Goal: Task Accomplishment & Management: Complete application form

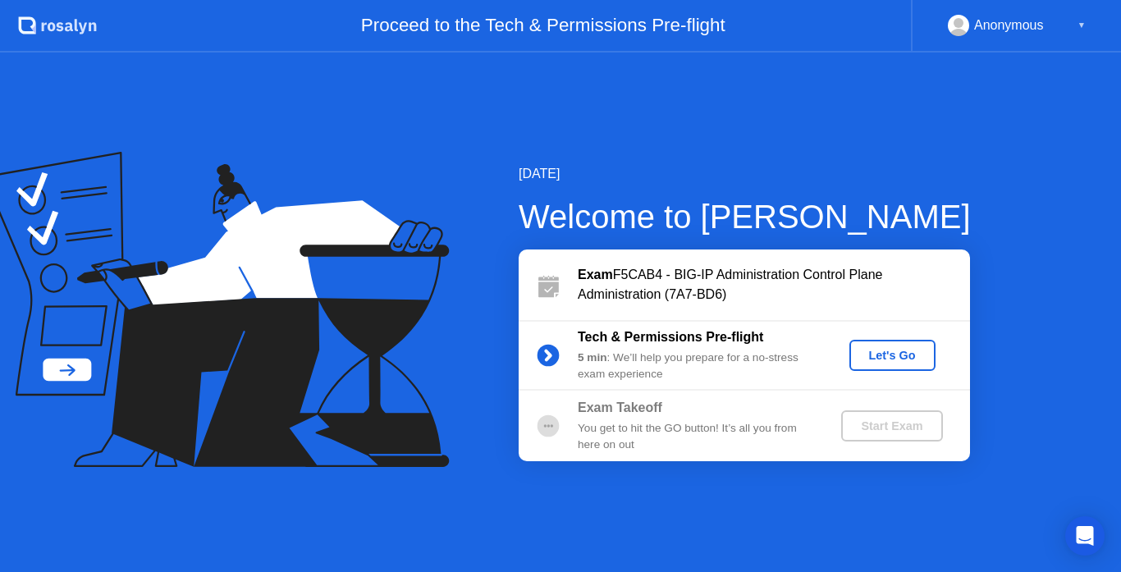
click at [889, 362] on div "Let's Go" at bounding box center [892, 355] width 73 height 13
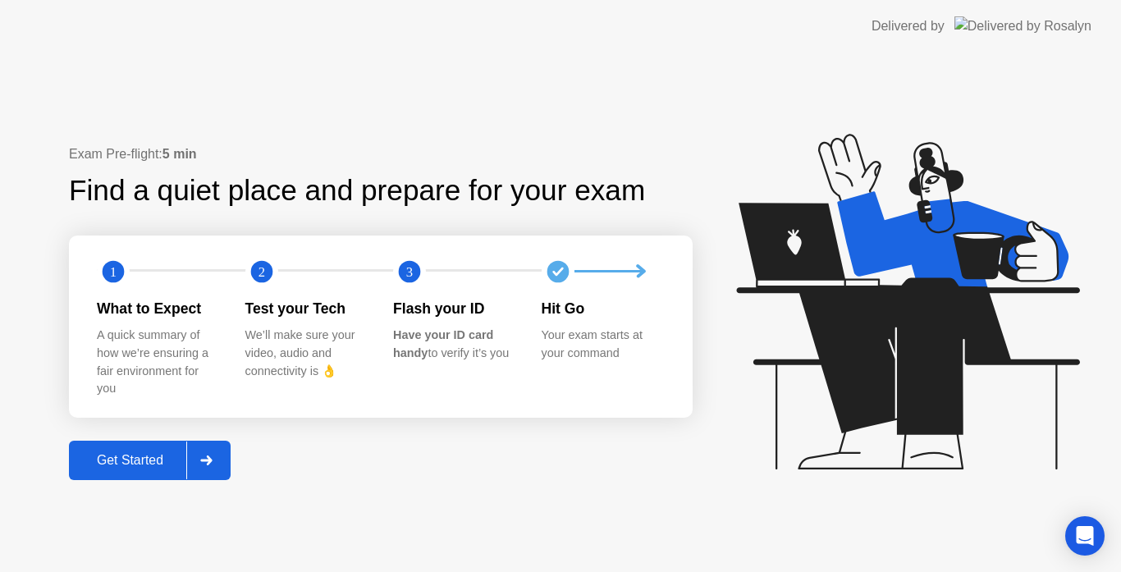
click at [145, 459] on div "Get Started" at bounding box center [130, 460] width 112 height 15
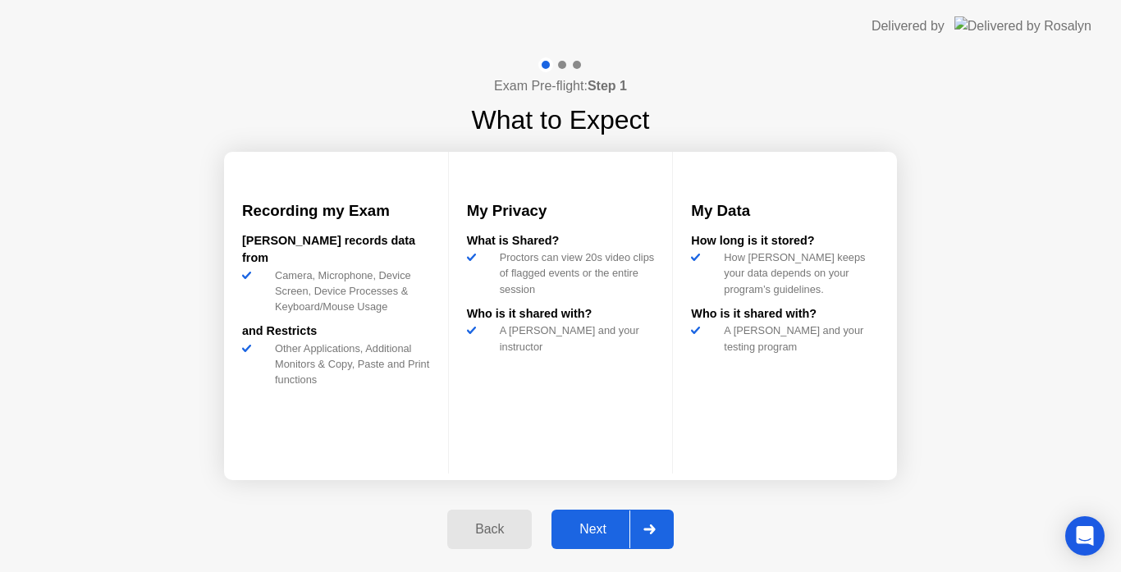
click at [602, 524] on div "Next" at bounding box center [592, 529] width 73 height 15
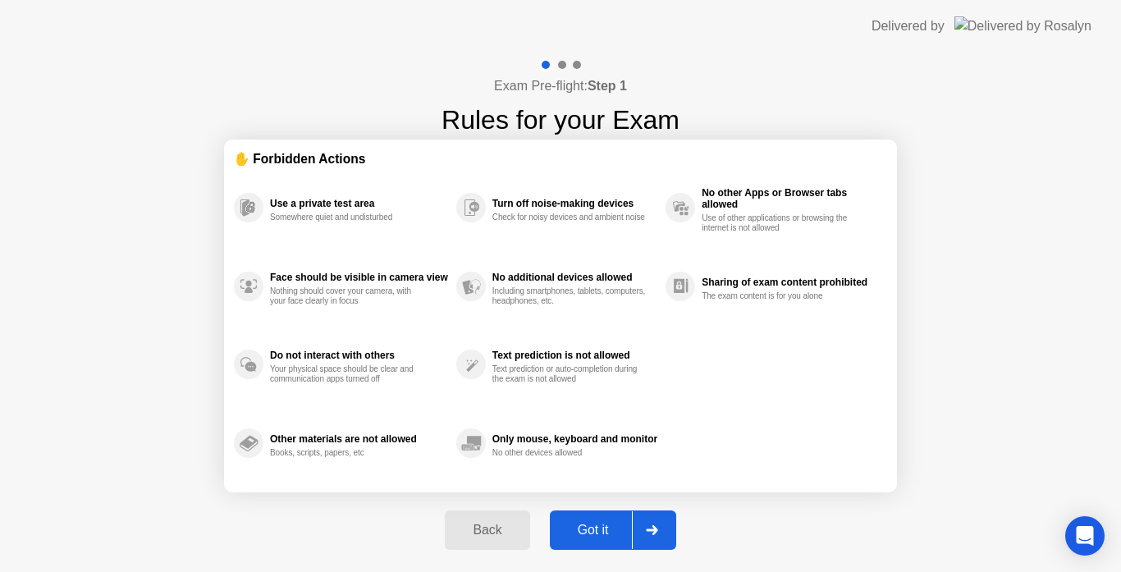
click at [617, 523] on div "Got it" at bounding box center [593, 530] width 77 height 15
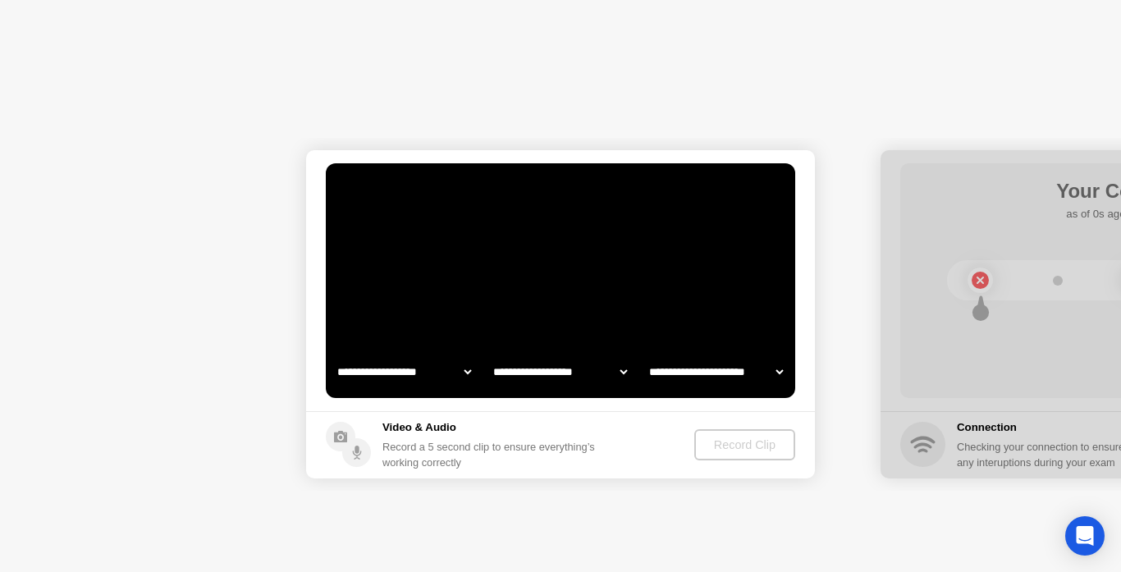
select select "**********"
select select "*******"
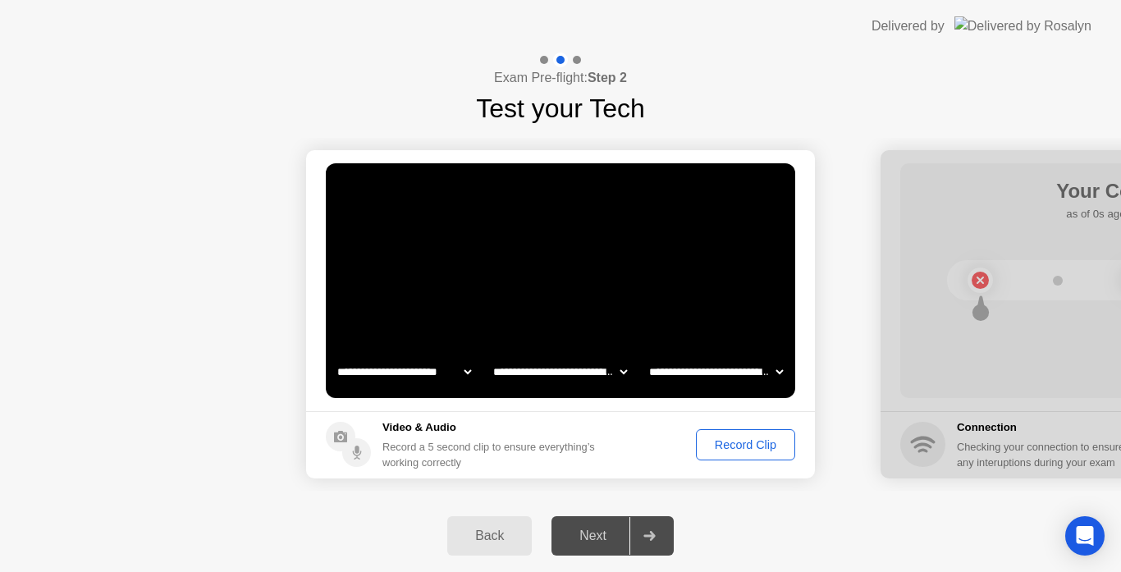
click at [747, 442] on div "Record Clip" at bounding box center [745, 444] width 88 height 13
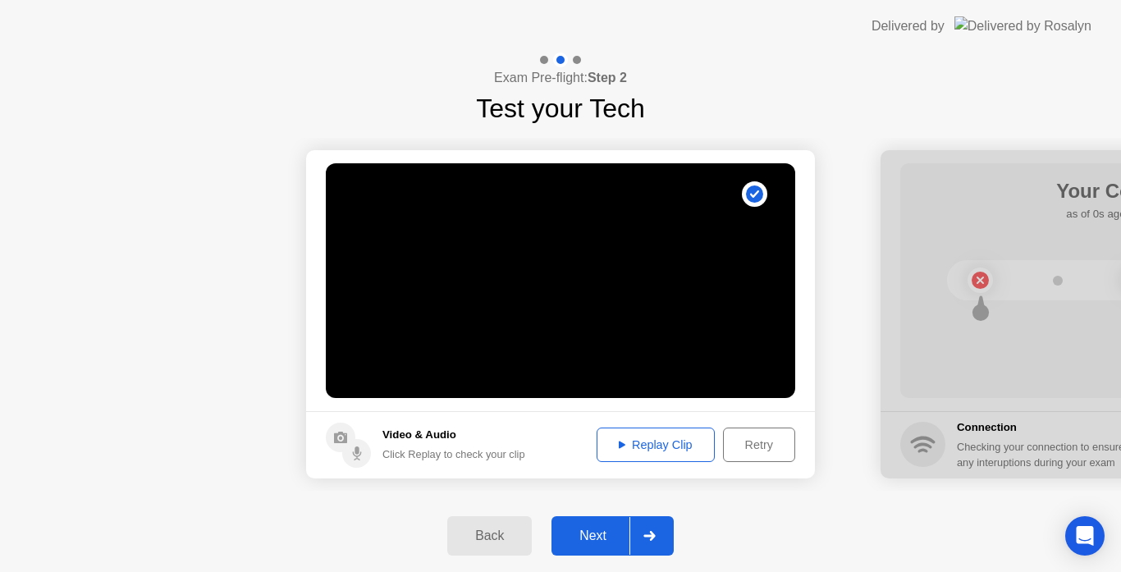
click at [600, 540] on div "Next" at bounding box center [592, 535] width 73 height 15
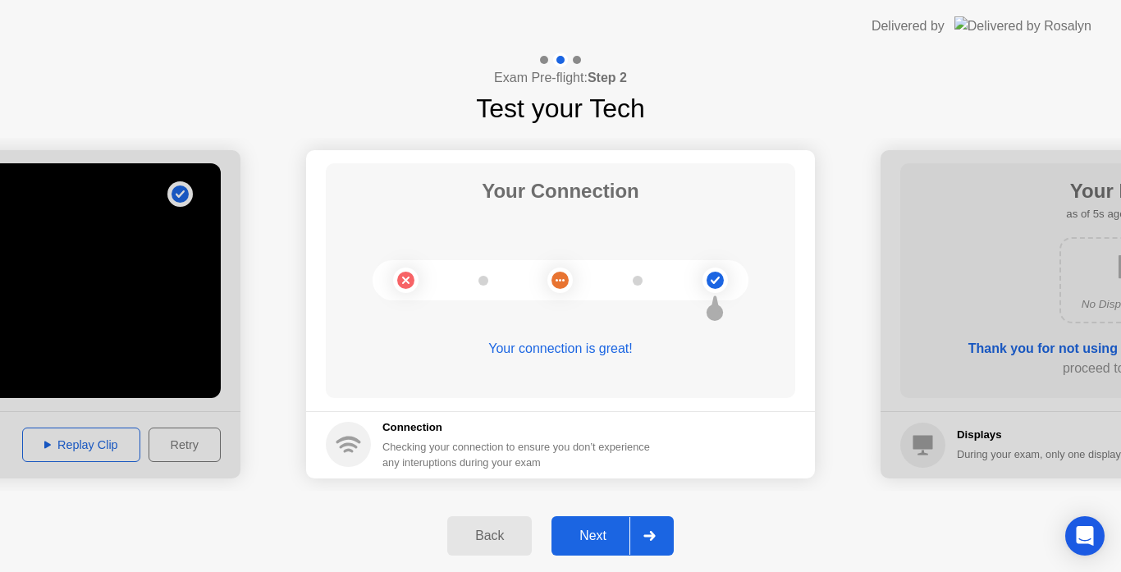
click at [587, 542] on div "Next" at bounding box center [592, 535] width 73 height 15
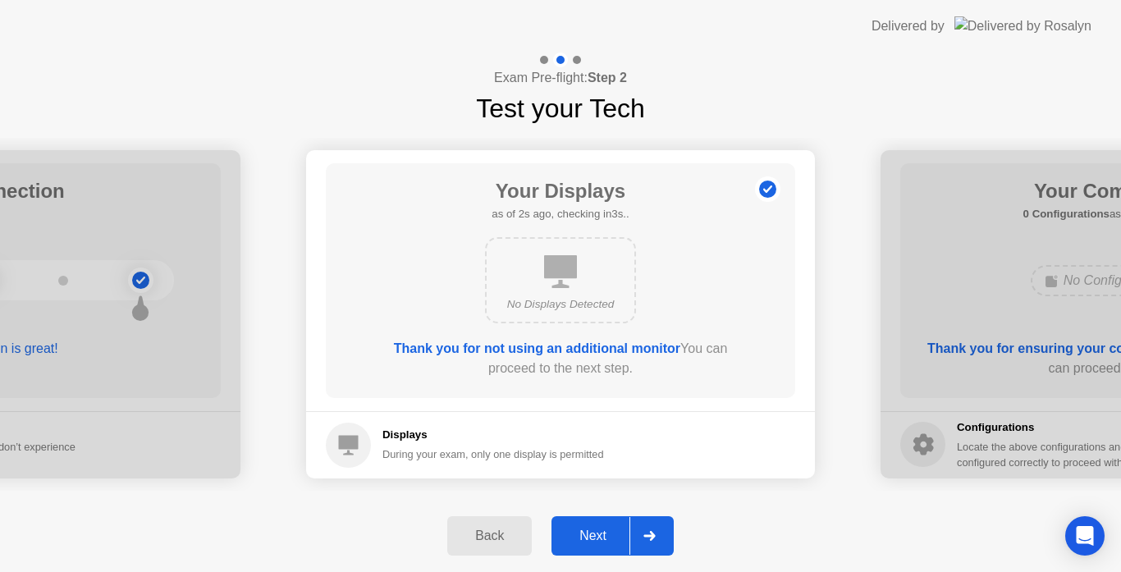
drag, startPoint x: 595, startPoint y: 543, endPoint x: 624, endPoint y: 521, distance: 36.9
click at [594, 543] on div "Next" at bounding box center [592, 535] width 73 height 15
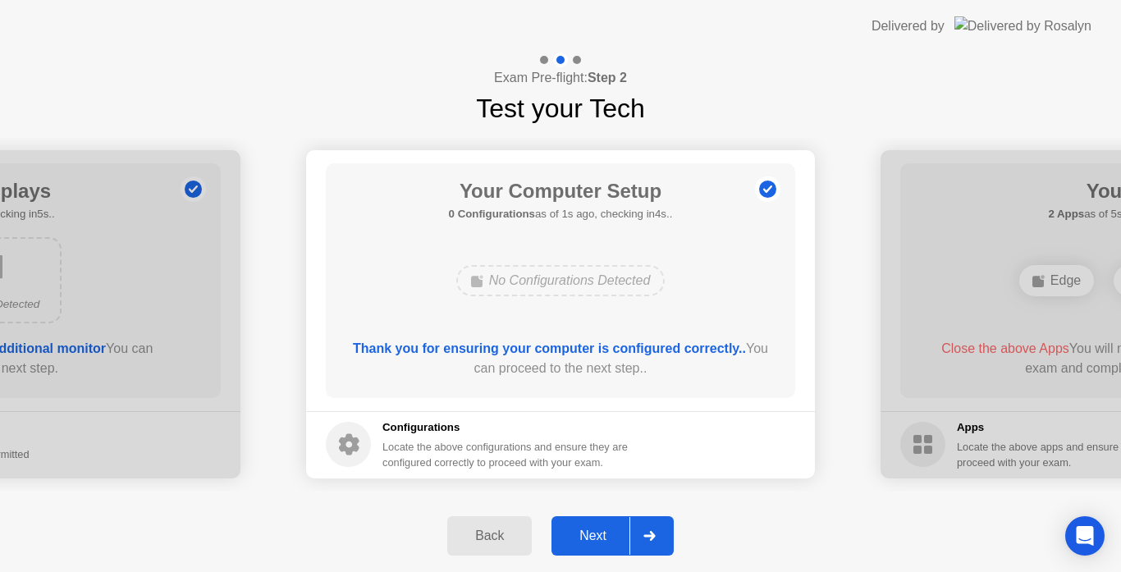
click at [578, 548] on button "Next" at bounding box center [612, 535] width 122 height 39
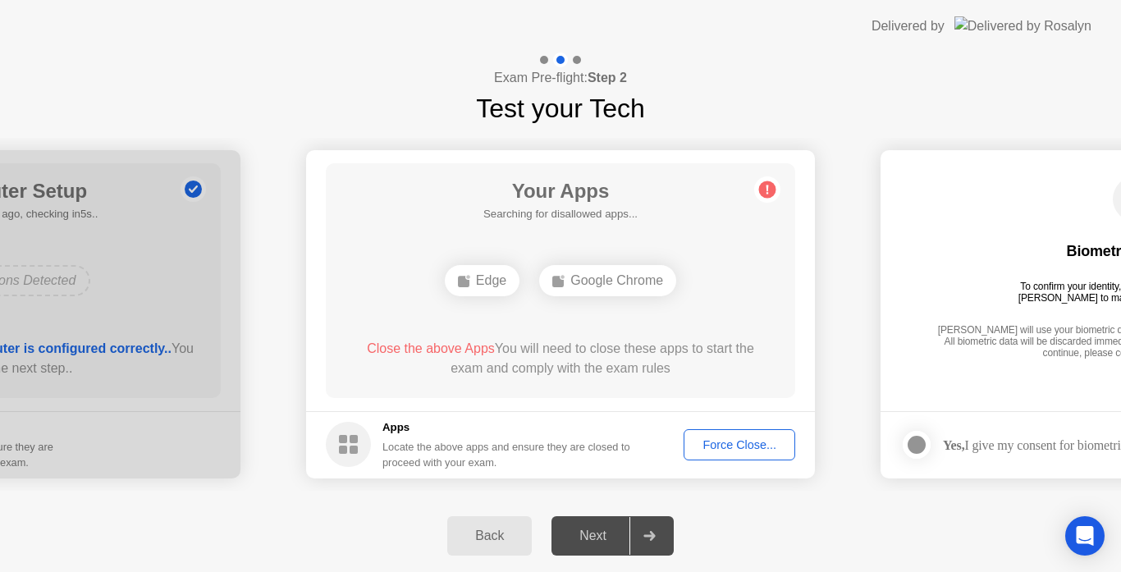
click at [737, 441] on div "Force Close..." at bounding box center [739, 444] width 100 height 13
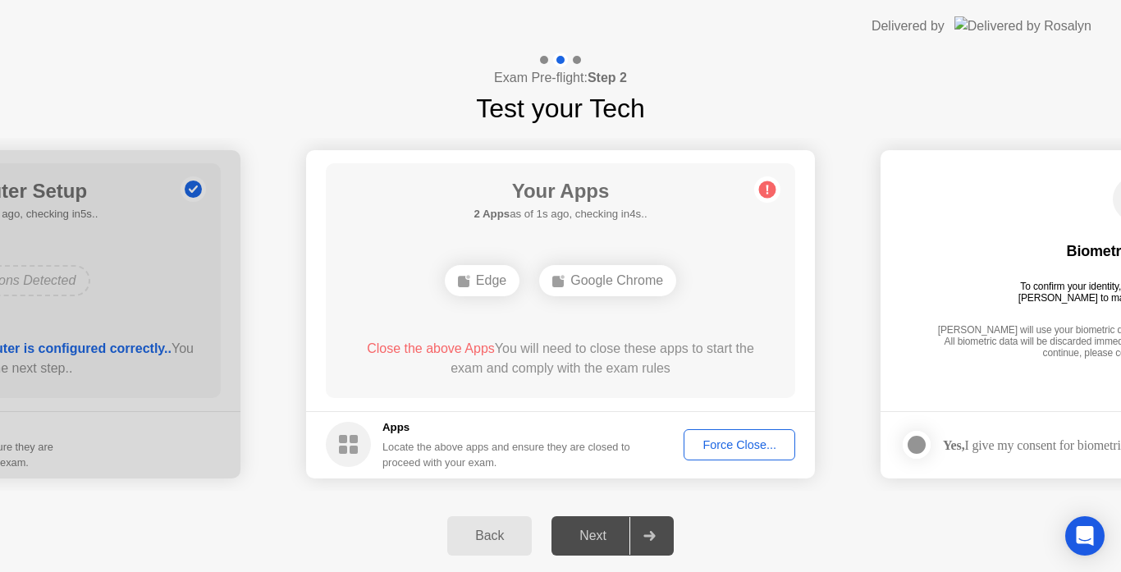
click at [753, 446] on div "Force Close..." at bounding box center [739, 444] width 100 height 13
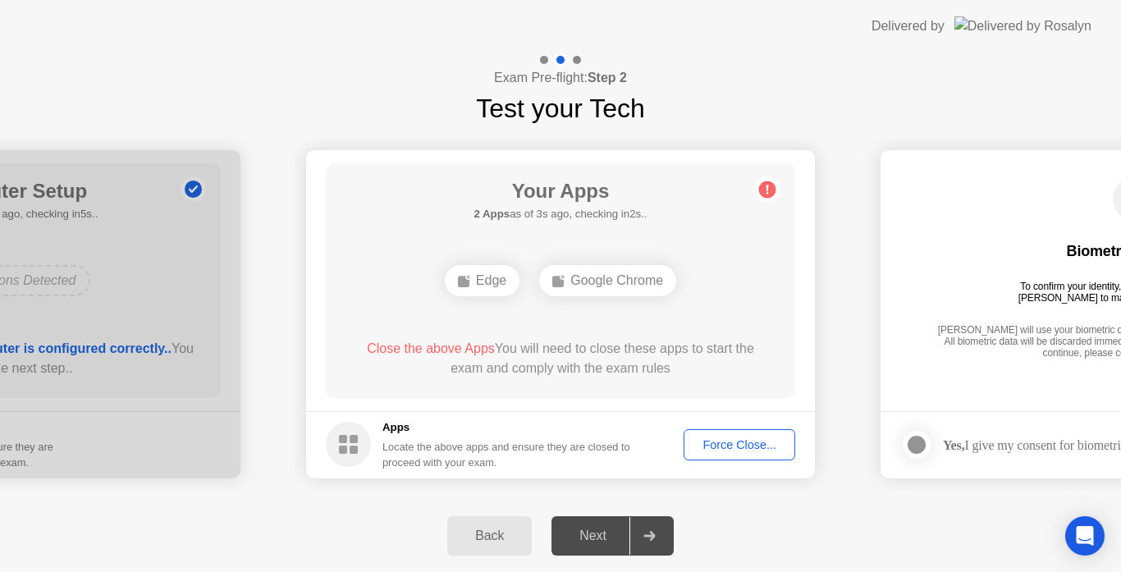
click at [783, 446] on div "Force Close..." at bounding box center [739, 444] width 100 height 13
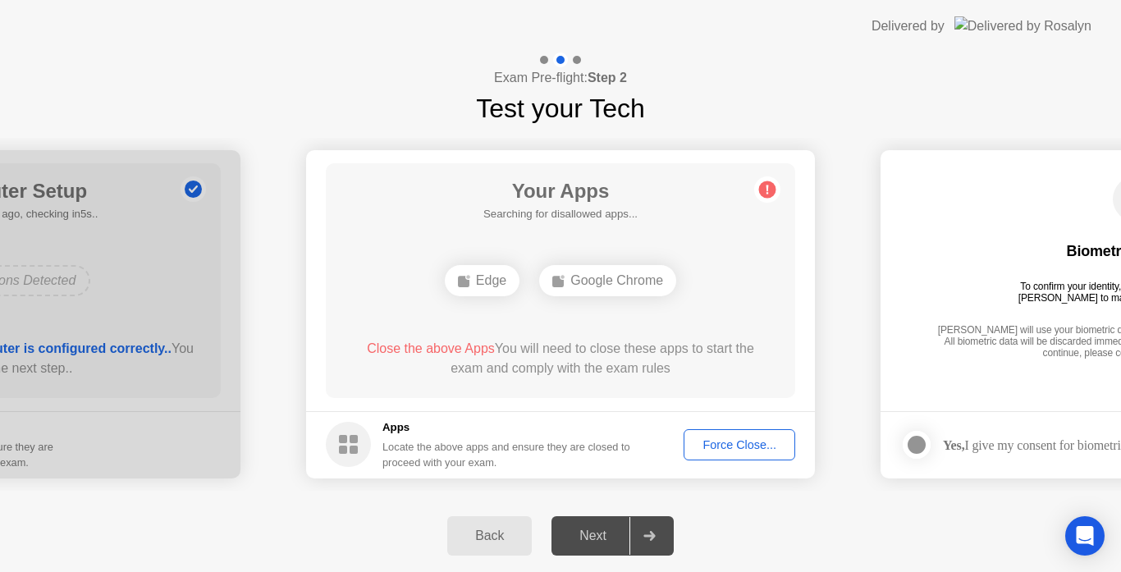
click at [751, 439] on div "Force Close..." at bounding box center [739, 444] width 100 height 13
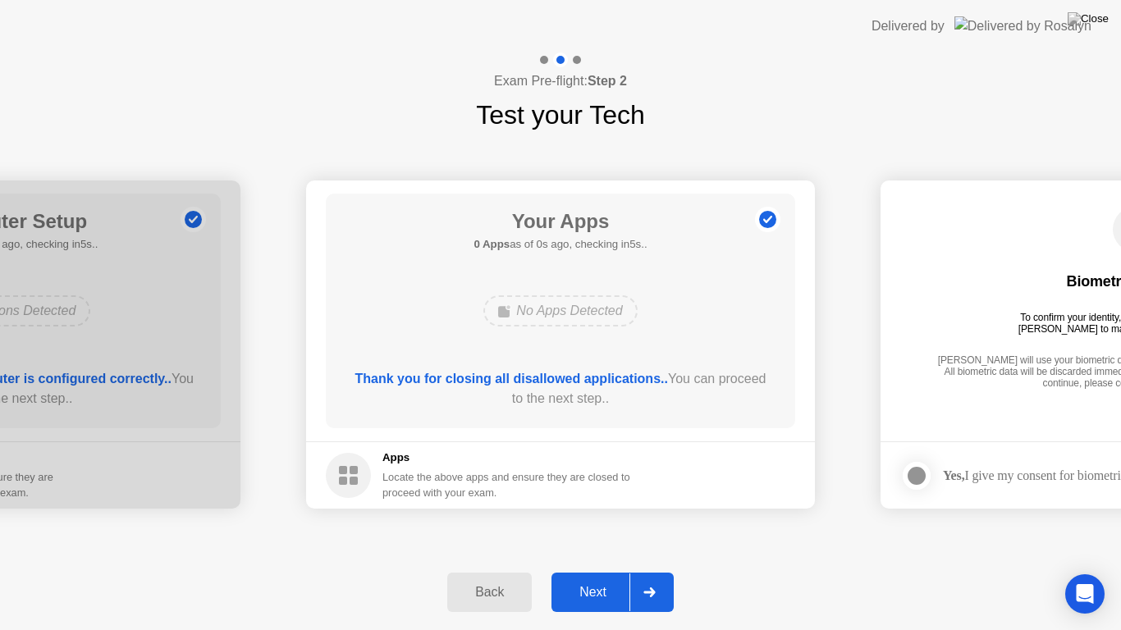
click at [757, 455] on footer "Apps Locate the above apps and ensure they are closed to proceed with your exam." at bounding box center [560, 474] width 509 height 67
click at [601, 571] on div "Next" at bounding box center [592, 592] width 73 height 15
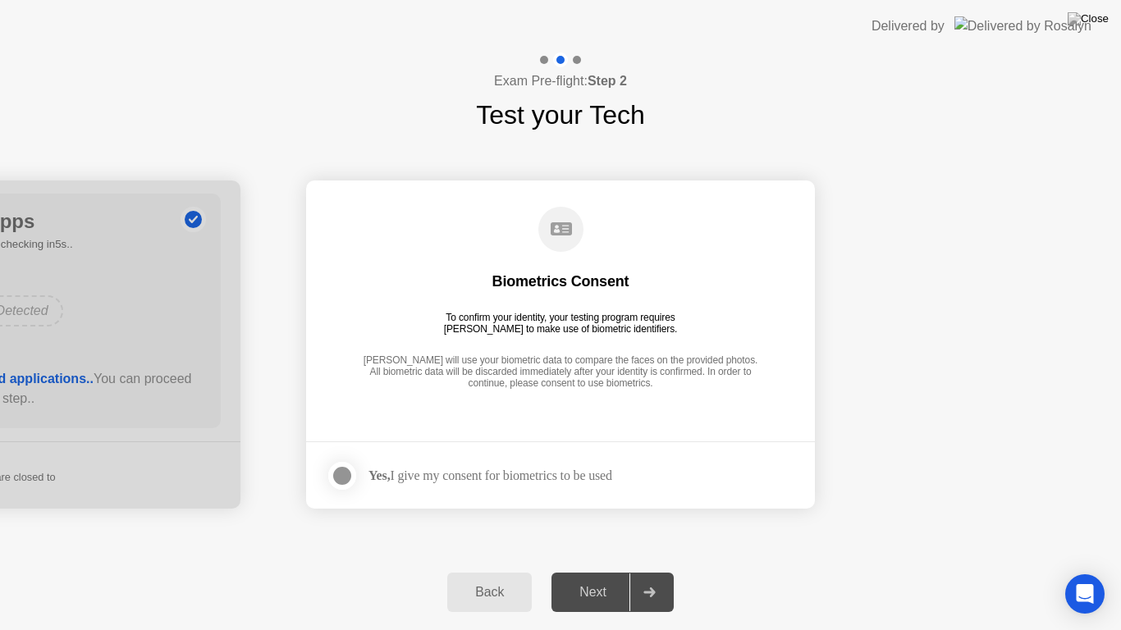
click at [340, 473] on div at bounding box center [342, 476] width 20 height 20
click at [614, 571] on div "Next" at bounding box center [592, 592] width 73 height 15
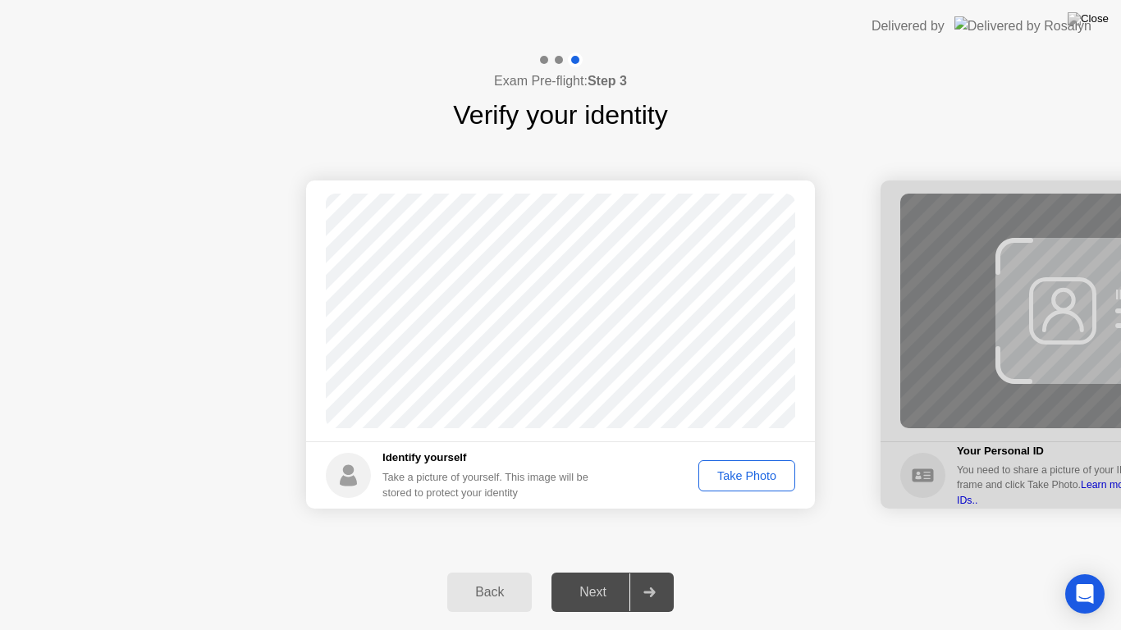
click at [738, 465] on button "Take Photo" at bounding box center [746, 475] width 97 height 31
click at [603, 571] on button "Next" at bounding box center [612, 592] width 122 height 39
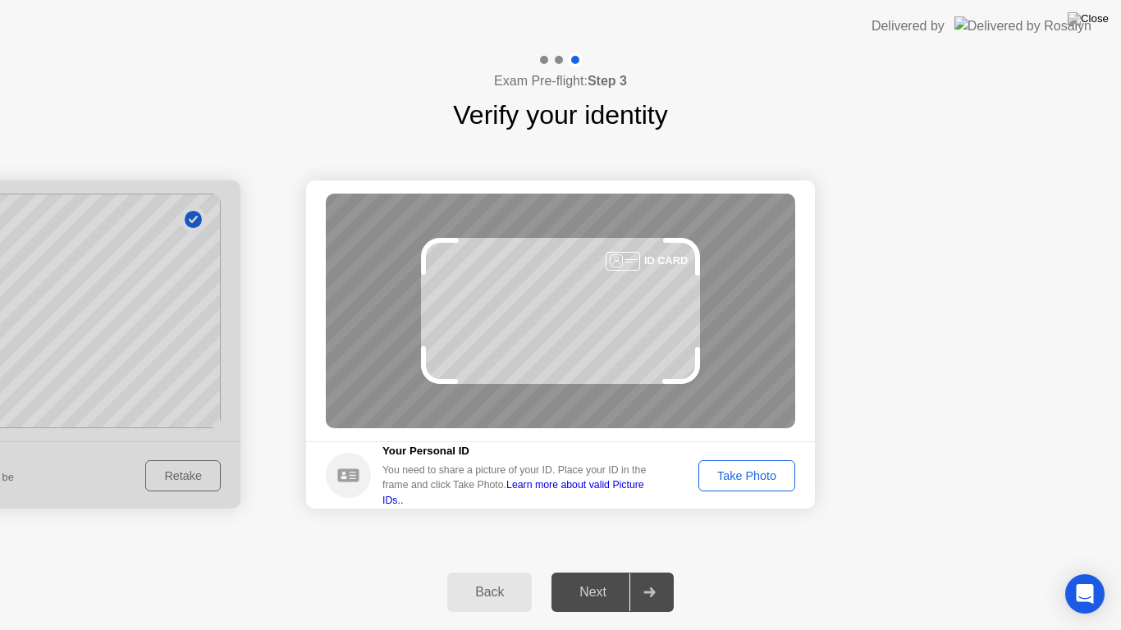
click at [587, 571] on div "Next" at bounding box center [592, 592] width 73 height 15
click at [758, 473] on div "Take Photo" at bounding box center [746, 475] width 85 height 13
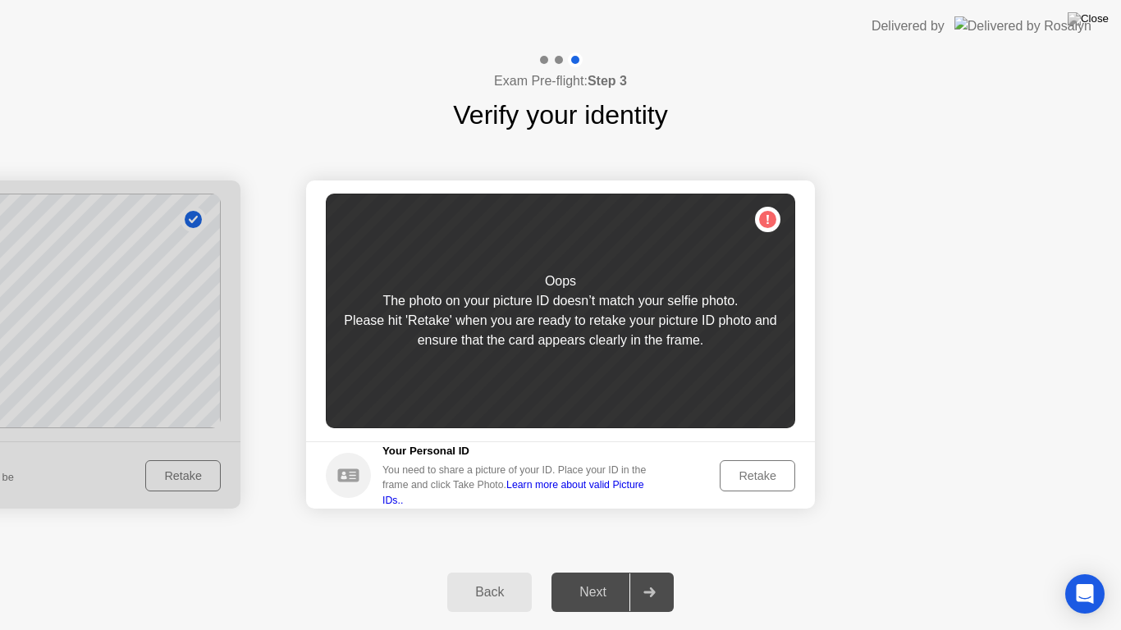
click at [752, 476] on div "Retake" at bounding box center [757, 475] width 64 height 13
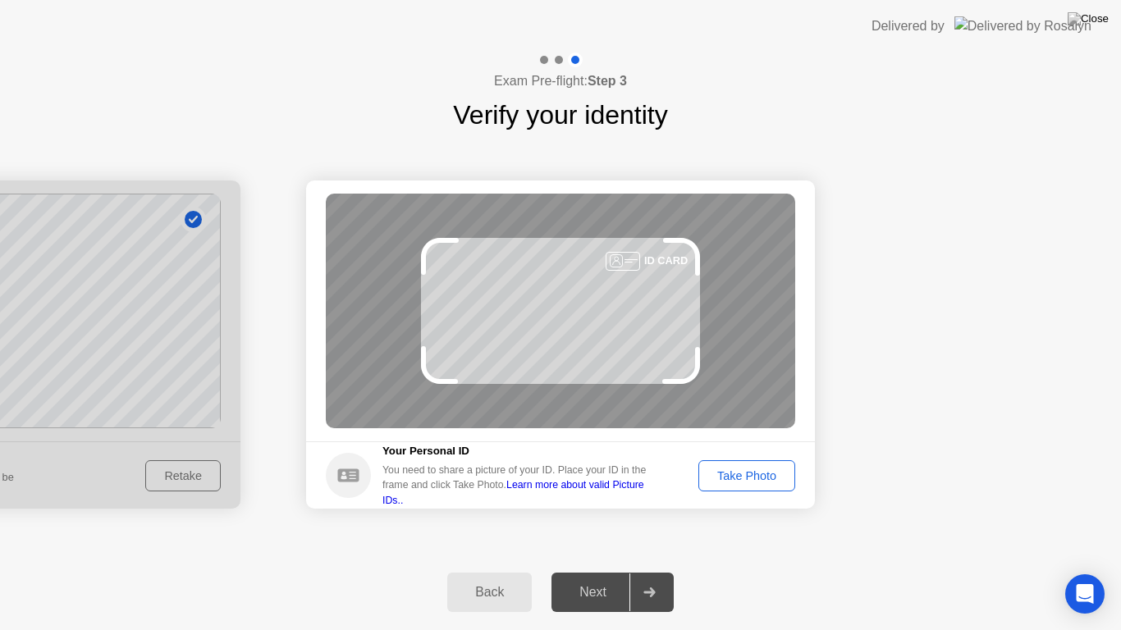
click at [747, 479] on div "Take Photo" at bounding box center [746, 475] width 85 height 13
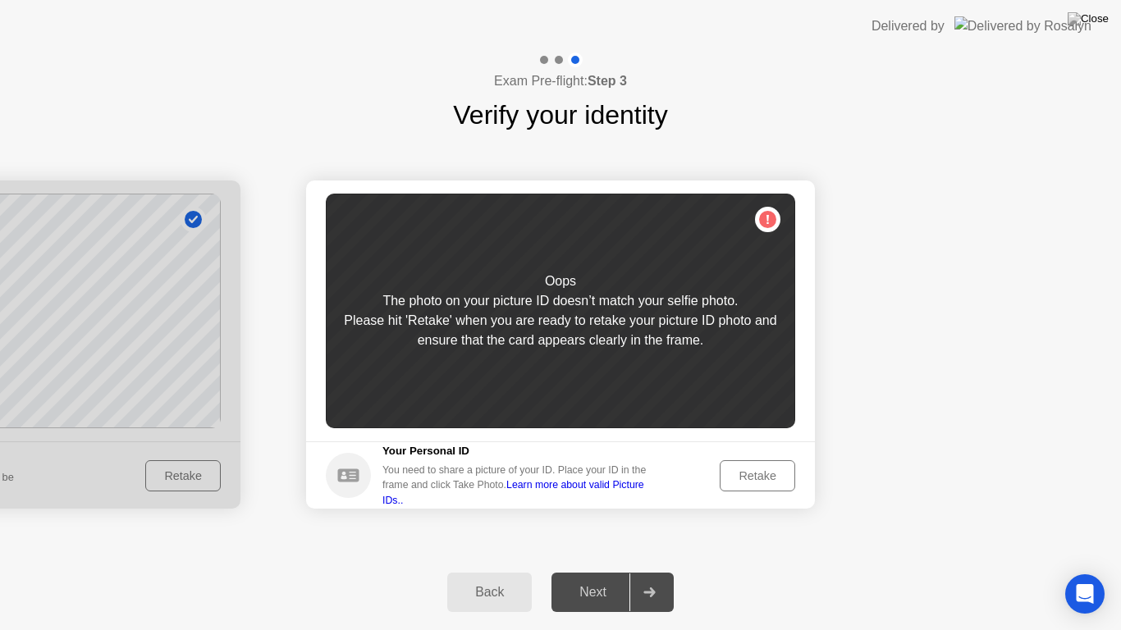
click at [761, 458] on footer "Your Personal ID You need to share a picture of your ID. Place your ID in the f…" at bounding box center [560, 474] width 509 height 67
click at [756, 469] on div "Retake" at bounding box center [757, 475] width 64 height 13
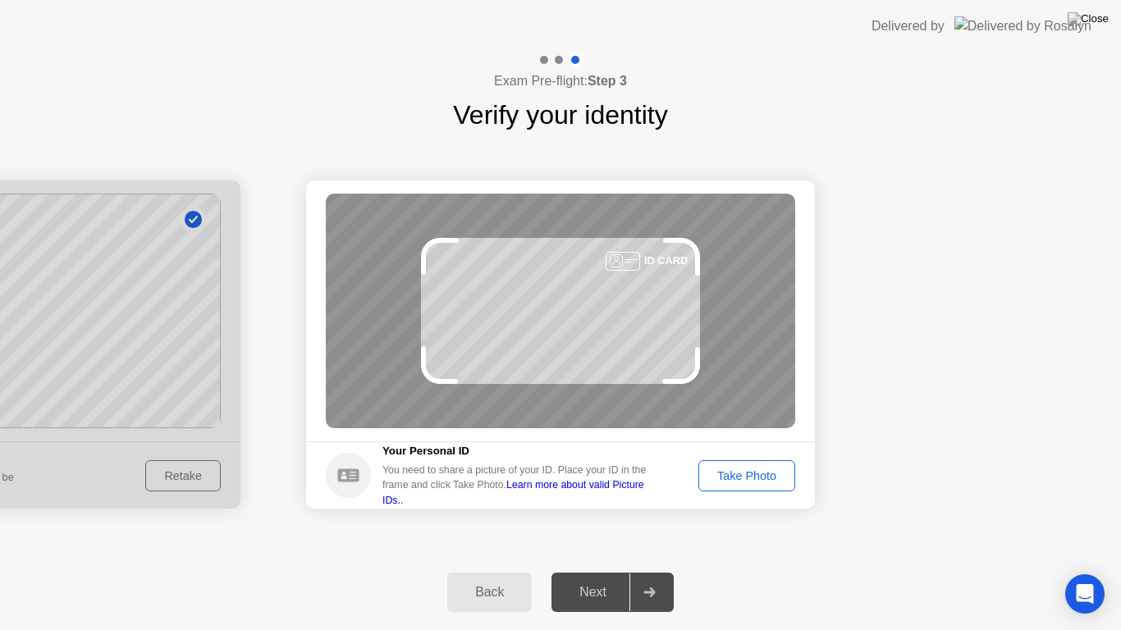
click at [659, 258] on div "ID CARD" at bounding box center [665, 261] width 43 height 16
click at [540, 314] on div "ID CARD" at bounding box center [560, 311] width 469 height 235
click at [752, 473] on div "Take Photo" at bounding box center [746, 475] width 85 height 13
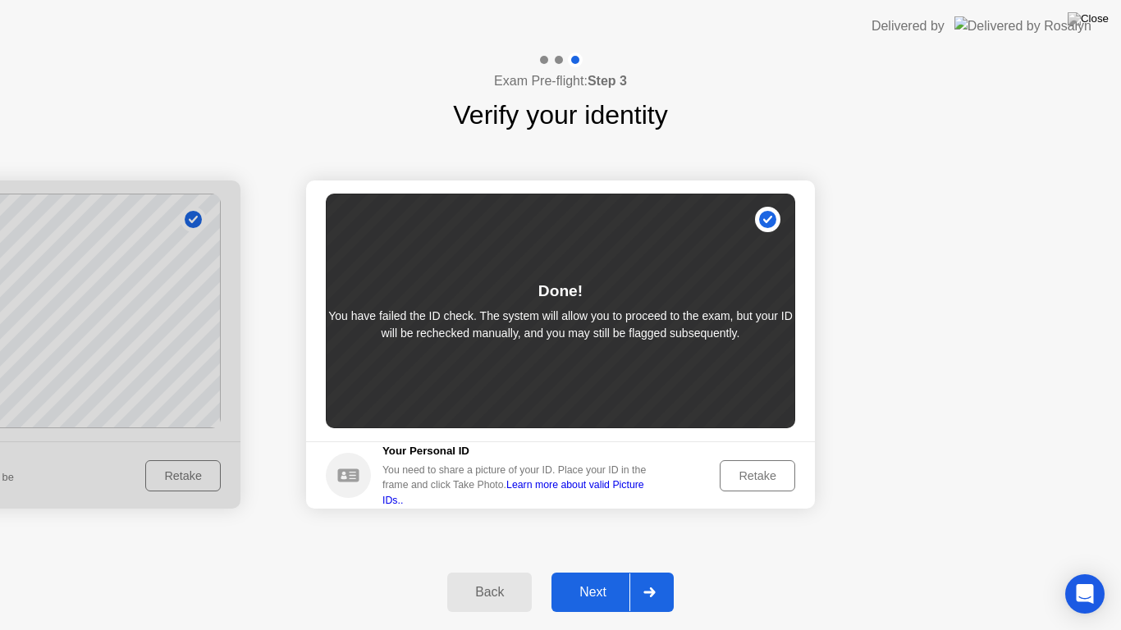
click at [588, 571] on div "Next" at bounding box center [592, 592] width 73 height 15
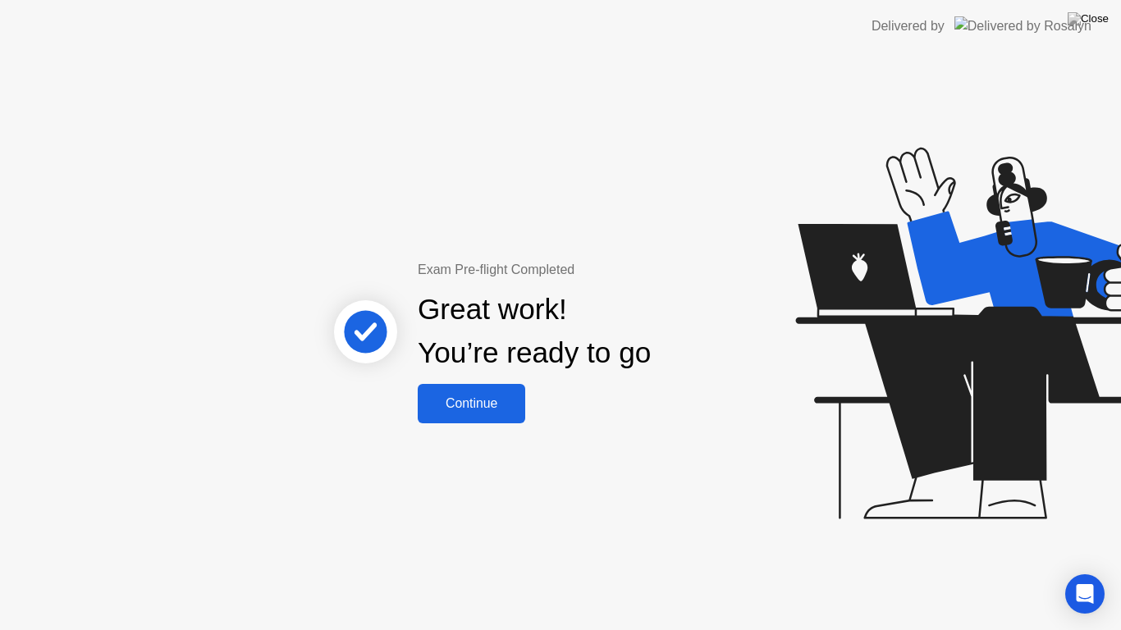
click at [482, 410] on div "Continue" at bounding box center [472, 403] width 98 height 15
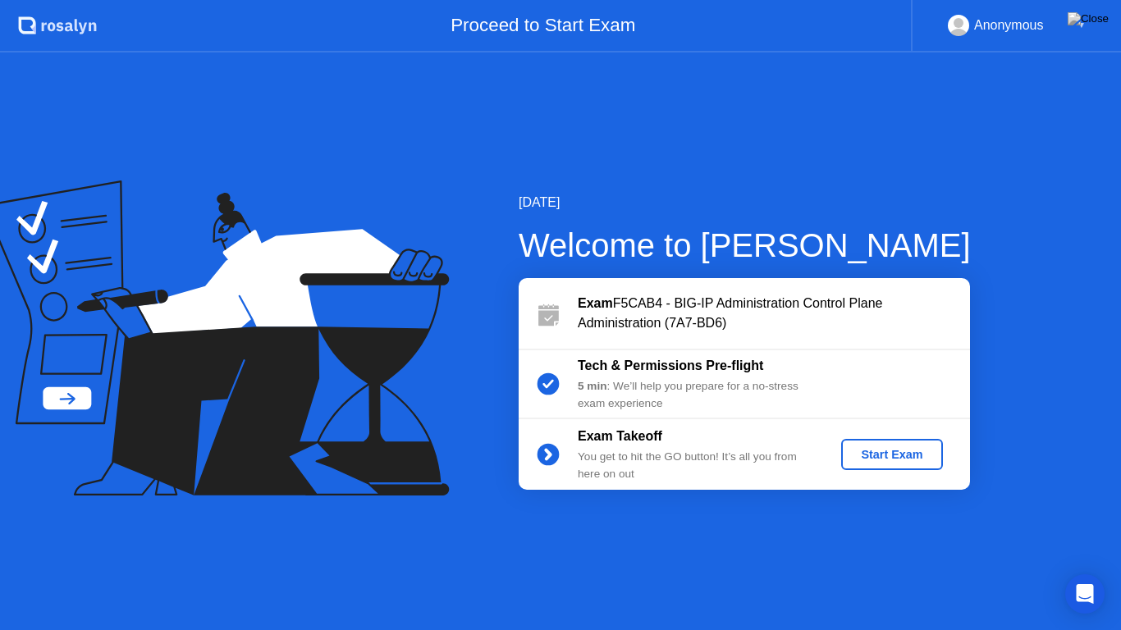
click at [906, 461] on div "Start Exam" at bounding box center [891, 454] width 88 height 13
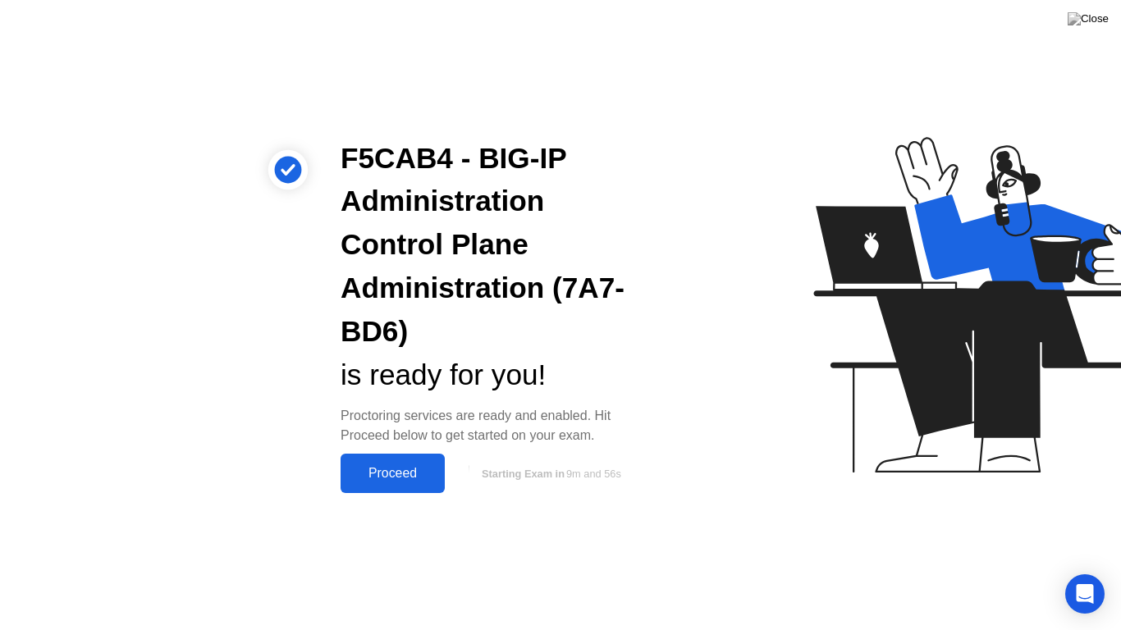
click at [411, 468] on div "Proceed" at bounding box center [392, 473] width 94 height 15
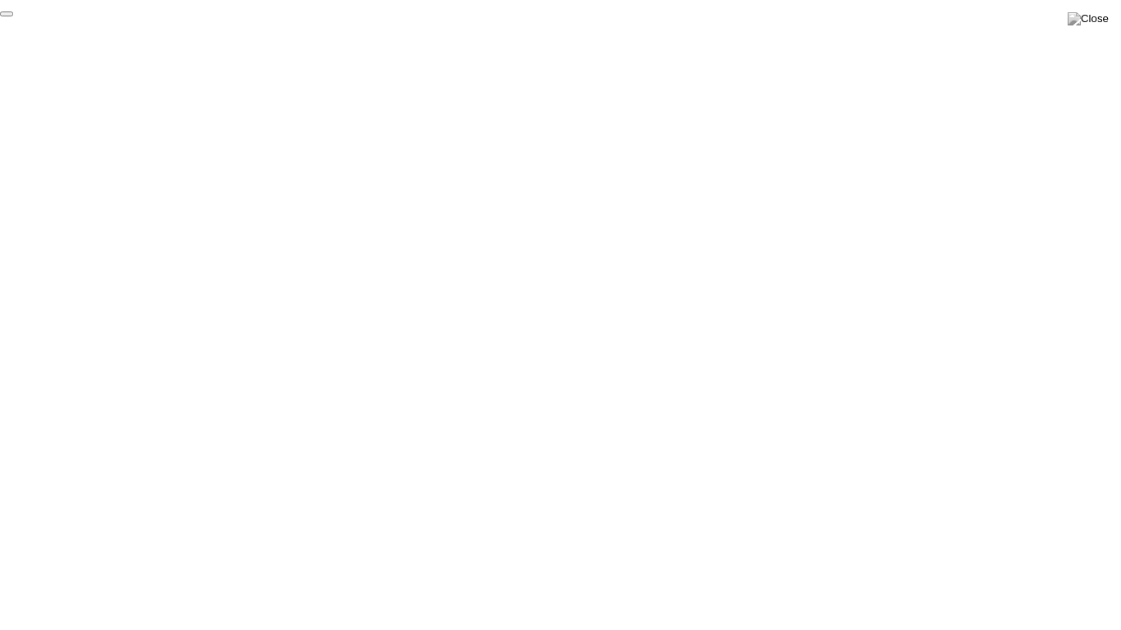
click div "End Proctoring Session"
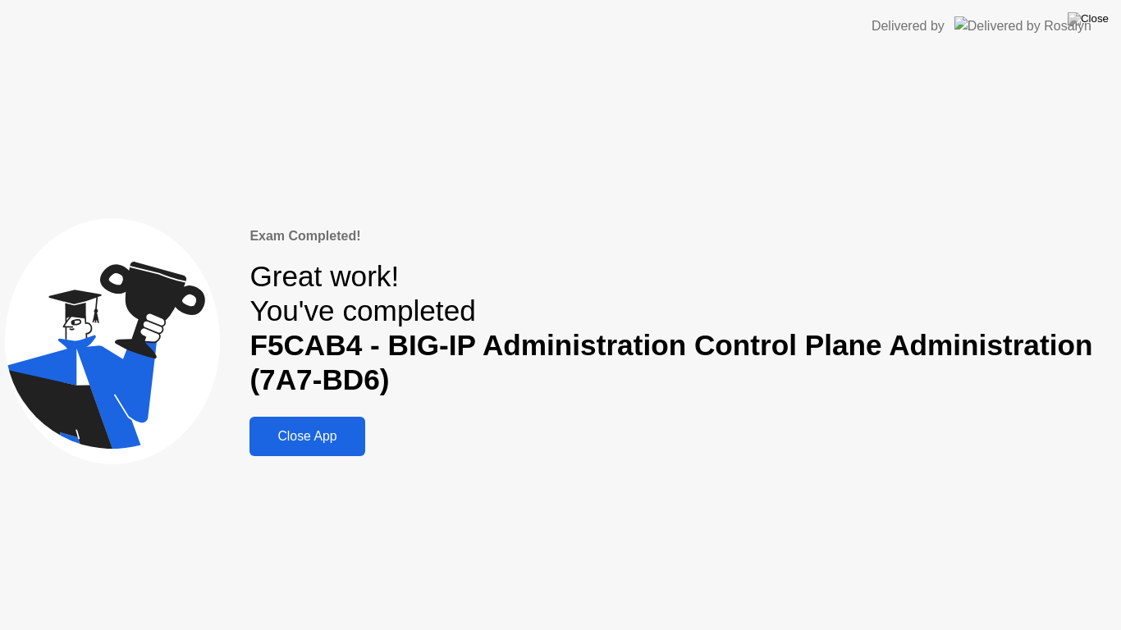
drag, startPoint x: 313, startPoint y: 439, endPoint x: 336, endPoint y: 429, distance: 24.2
click at [313, 439] on div "Close App" at bounding box center [306, 436] width 105 height 15
